Goal: Task Accomplishment & Management: Manage account settings

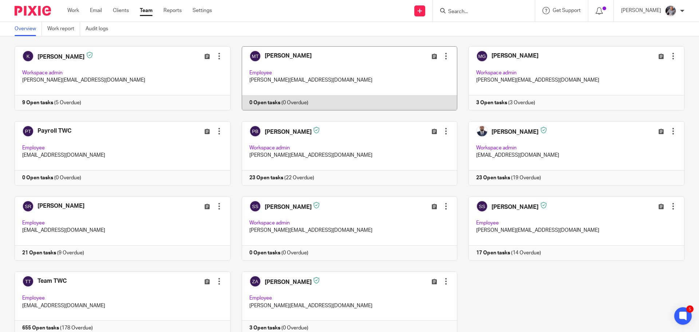
scroll to position [211, 0]
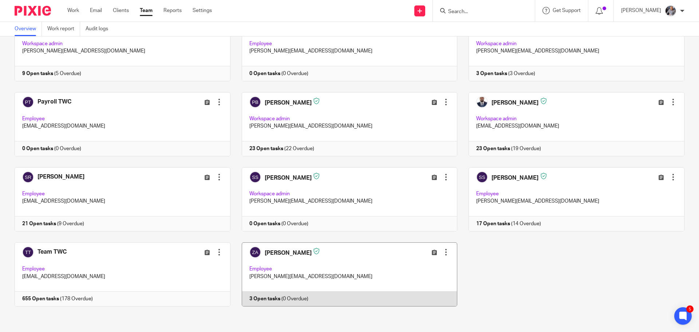
click at [261, 297] on link at bounding box center [343, 274] width 227 height 64
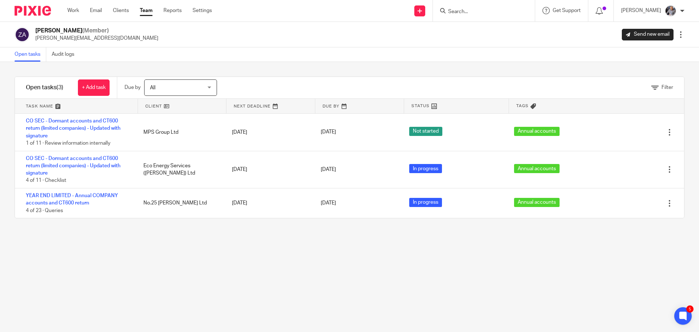
click at [490, 11] on input "Search" at bounding box center [480, 12] width 66 height 7
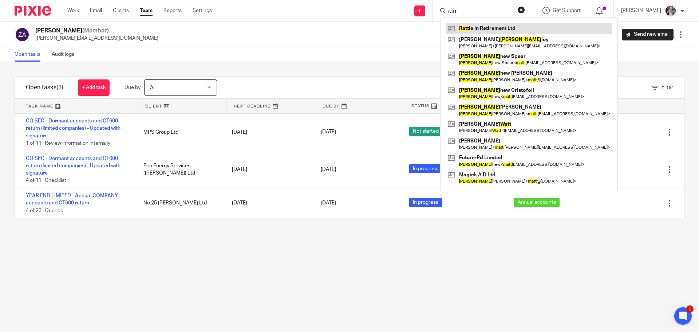
type input "ratt"
click at [510, 27] on link at bounding box center [529, 28] width 166 height 11
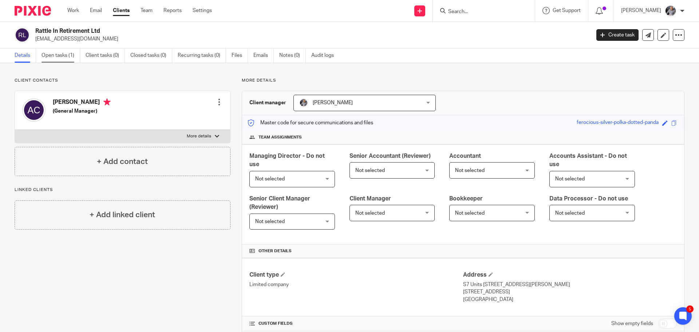
click at [58, 58] on link "Open tasks (1)" at bounding box center [61, 55] width 39 height 14
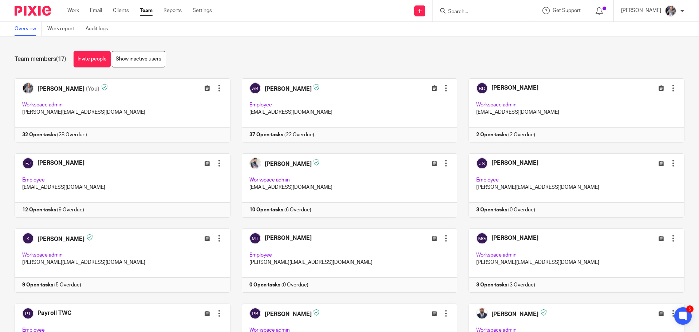
click at [483, 13] on input "Search" at bounding box center [480, 12] width 66 height 7
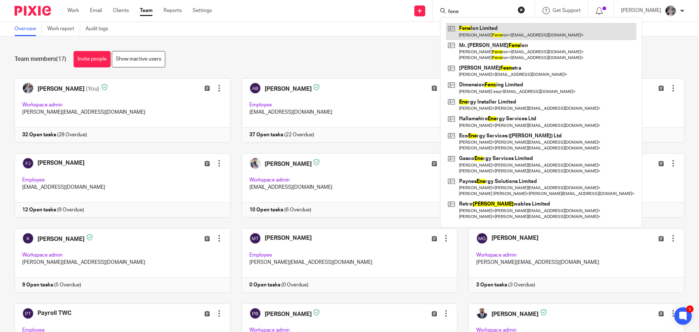
type input "fene"
click at [486, 29] on link at bounding box center [541, 31] width 190 height 17
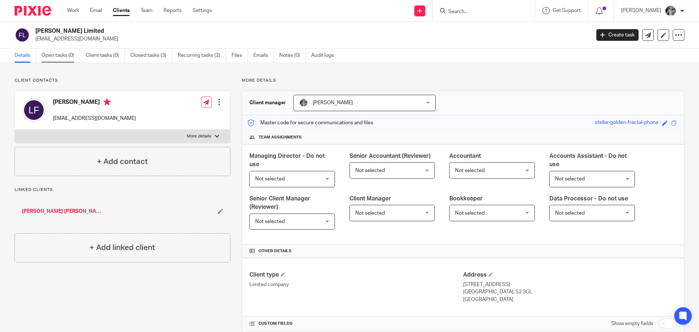
click at [64, 53] on link "Open tasks (0)" at bounding box center [61, 55] width 39 height 14
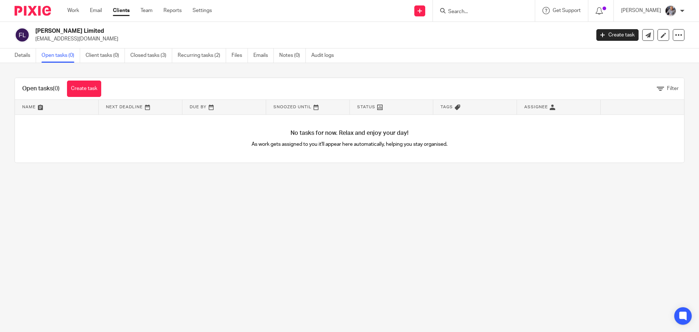
click at [468, 6] on form at bounding box center [486, 10] width 78 height 9
click at [465, 11] on input "Search" at bounding box center [480, 12] width 66 height 7
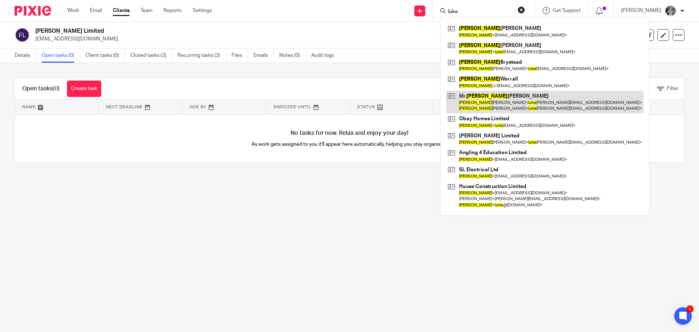
type input "luke"
click at [497, 103] on link at bounding box center [545, 102] width 198 height 23
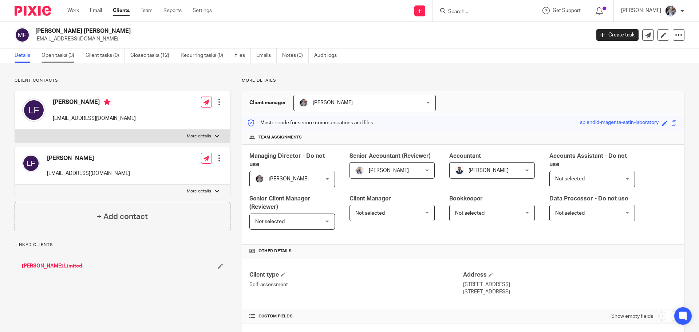
click at [59, 60] on link "Open tasks (3)" at bounding box center [61, 55] width 39 height 14
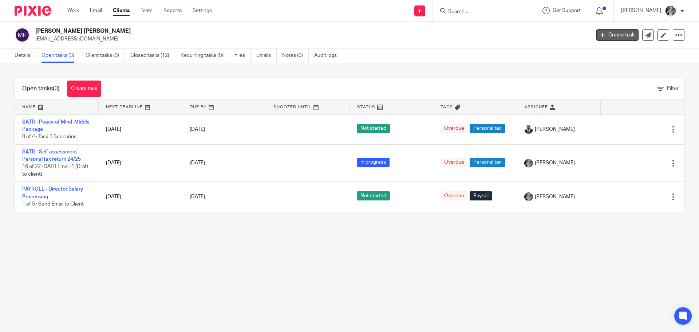
click at [621, 39] on link "Create task" at bounding box center [617, 35] width 42 height 12
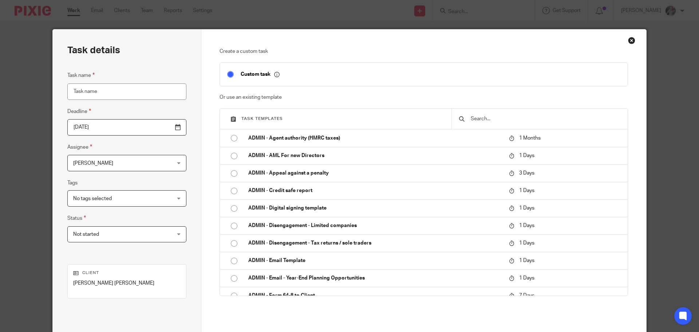
click at [496, 115] on input "text" at bounding box center [545, 119] width 150 height 8
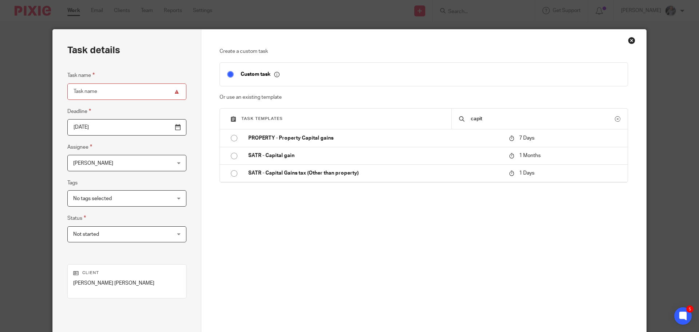
type input "capit"
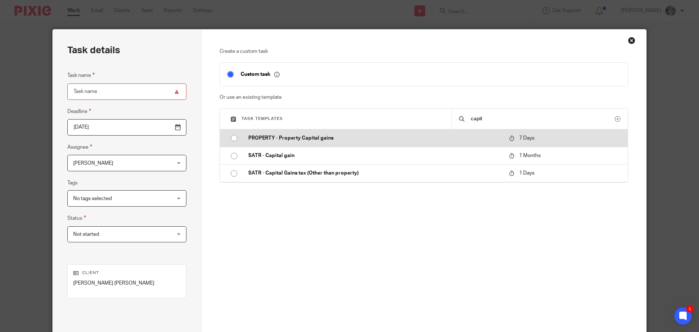
drag, startPoint x: 441, startPoint y: 52, endPoint x: 356, endPoint y: 138, distance: 120.5
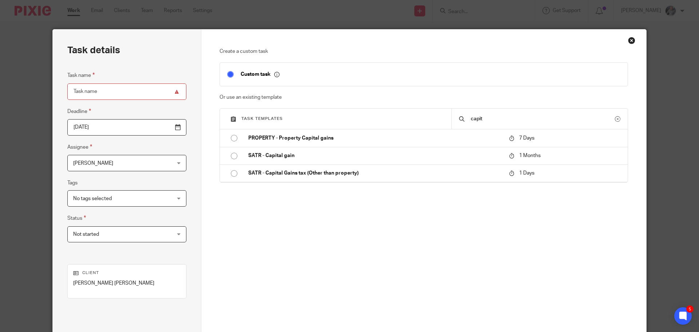
drag, startPoint x: 356, startPoint y: 138, endPoint x: 301, endPoint y: 232, distance: 108.8
click at [301, 232] on div "Create a custom task Custom task Or use an existing template Task templates cap…" at bounding box center [424, 157] width 409 height 218
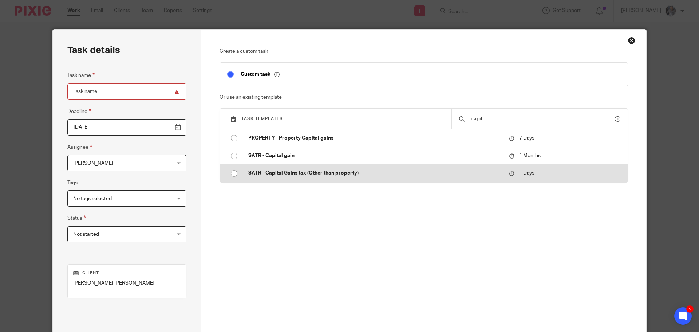
click at [292, 174] on p "SATR - Capital Gains tax (Other than property)" at bounding box center [374, 172] width 253 height 7
type input "2025-09-19"
type input "SATR - Capital Gains tax (Other than property)"
checkbox input "false"
radio input "true"
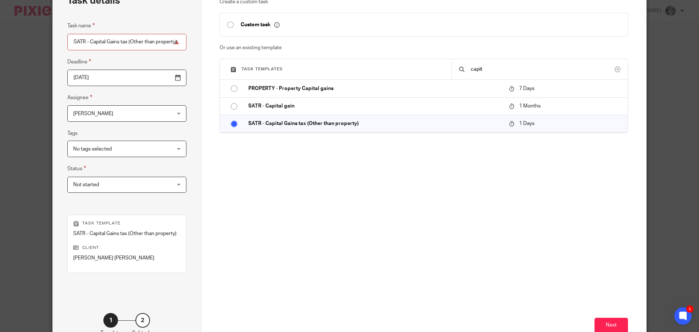
scroll to position [99, 0]
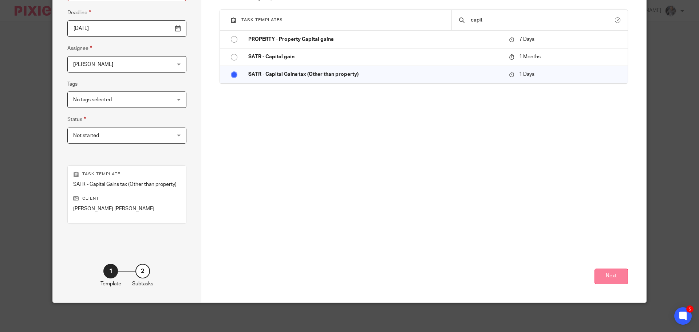
click at [605, 275] on button "Next" at bounding box center [611, 276] width 33 height 16
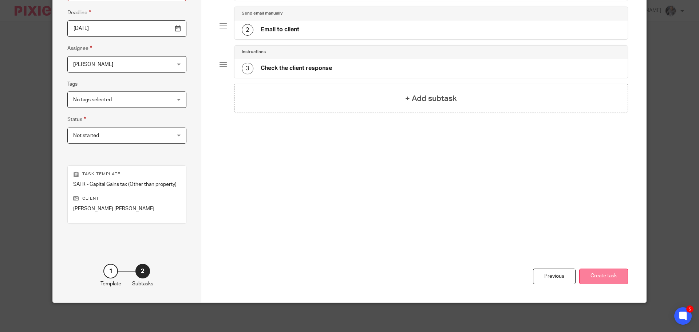
click at [613, 279] on button "Create task" at bounding box center [603, 276] width 49 height 16
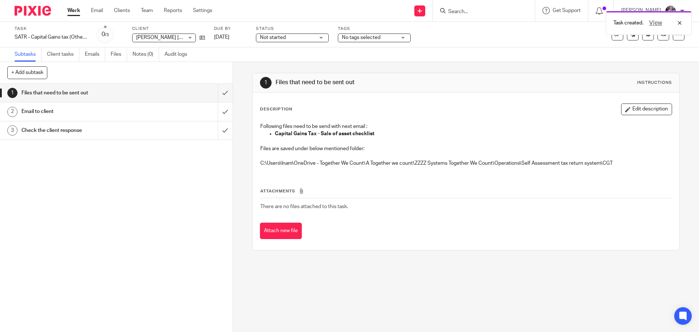
click at [53, 110] on h1 "Email to client" at bounding box center [84, 111] width 126 height 11
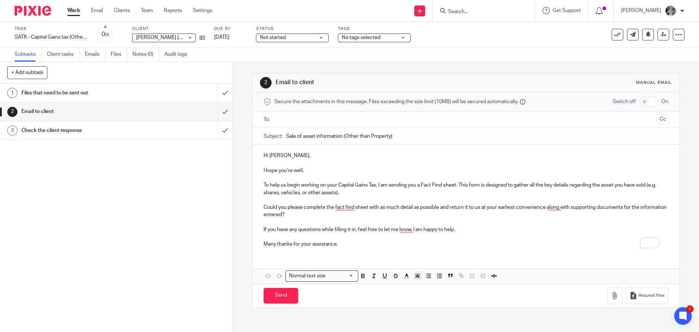
click at [34, 221] on div "1 Files that need to be sent out 2 Email to client 3 Check the client response" at bounding box center [116, 208] width 233 height 248
click at [661, 36] on icon at bounding box center [663, 34] width 5 height 5
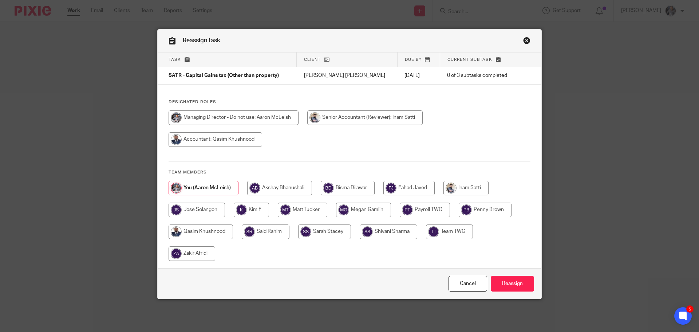
click at [209, 230] on input "radio" at bounding box center [201, 231] width 64 height 15
radio input "true"
click at [509, 280] on input "Reassign" at bounding box center [512, 284] width 43 height 16
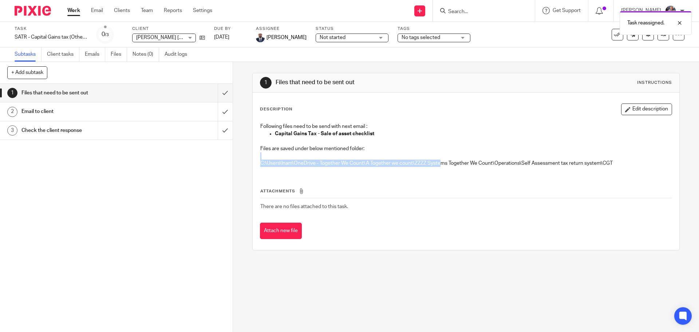
drag, startPoint x: 438, startPoint y: 161, endPoint x: 552, endPoint y: 159, distance: 114.3
click at [546, 159] on div "Following files need to be send with next email : Capital Gains Tax - Sale of a…" at bounding box center [466, 146] width 418 height 54
click at [591, 161] on p "C:\Users\Inam\OneDrive - Together We Count\A Together we count\ZZZZ Systems Tog…" at bounding box center [465, 162] width 411 height 7
click at [50, 110] on h1 "Email to client" at bounding box center [84, 111] width 126 height 11
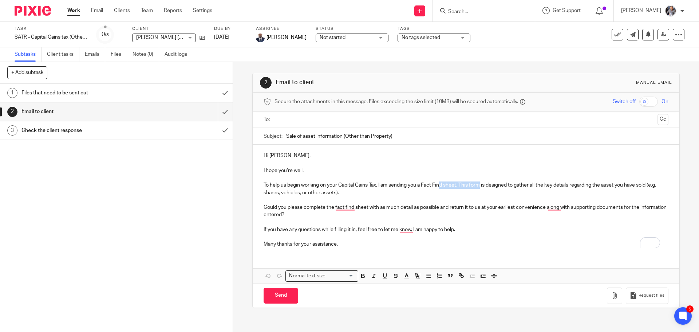
drag, startPoint x: 441, startPoint y: 186, endPoint x: 485, endPoint y: 185, distance: 44.1
click at [482, 185] on p "To help us begin working on your Capital Gains Tax, I am sending you a Fact Fin…" at bounding box center [466, 188] width 404 height 15
click at [47, 266] on div "1 Files that need to be sent out 2 Email to client 3 Check the client response" at bounding box center [116, 208] width 233 height 248
